Goal: Task Accomplishment & Management: Manage account settings

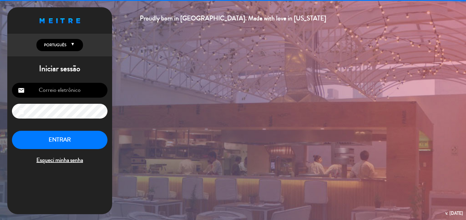
type input "[EMAIL_ADDRESS][DOMAIN_NAME]"
click at [59, 142] on button "ENTRAR" at bounding box center [60, 140] width 96 height 18
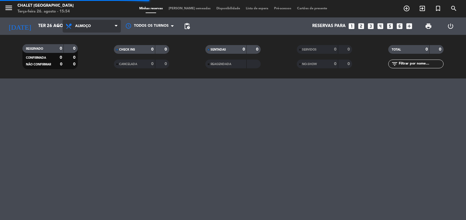
click at [86, 26] on span "Almoço" at bounding box center [83, 26] width 16 height 4
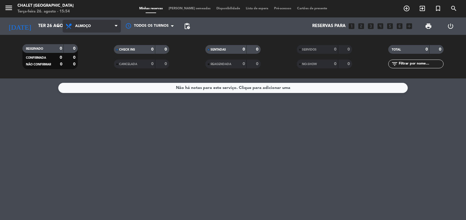
click at [89, 29] on span "Almoço" at bounding box center [92, 26] width 58 height 13
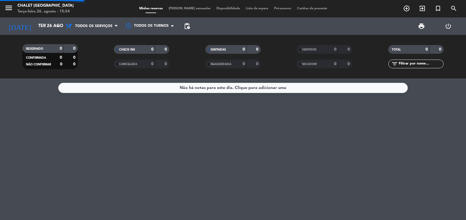
click at [92, 37] on div "menu Chalet Suisse Terça-feira 26. agosto - 15:54 Minhas reservas Mesas semeada…" at bounding box center [233, 39] width 466 height 79
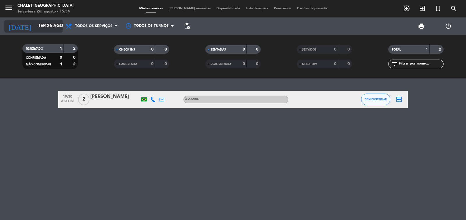
click at [38, 23] on input "Ter 26 ago" at bounding box center [63, 26] width 56 height 11
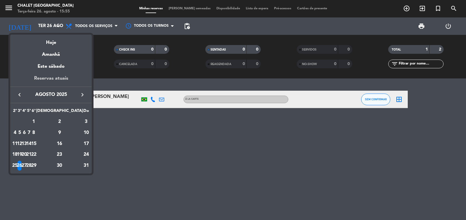
click at [55, 78] on div "Reservas atuais" at bounding box center [51, 81] width 82 height 12
